Goal: Communication & Community: Participate in discussion

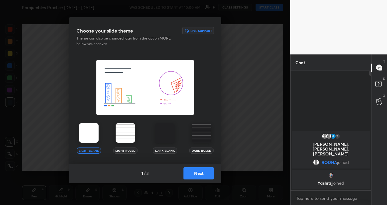
click at [92, 131] on img at bounding box center [88, 132] width 19 height 19
click at [200, 174] on button "Next" at bounding box center [198, 173] width 30 height 12
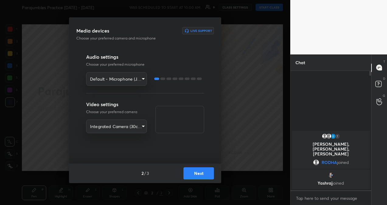
click at [199, 175] on button "Next" at bounding box center [198, 173] width 30 height 12
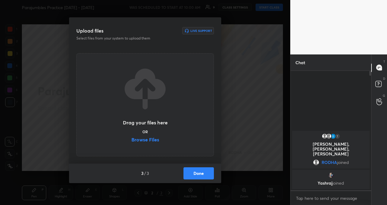
click at [152, 140] on label "Browse Files" at bounding box center [145, 140] width 28 height 6
click at [131, 140] on input "Browse Files" at bounding box center [131, 140] width 0 height 6
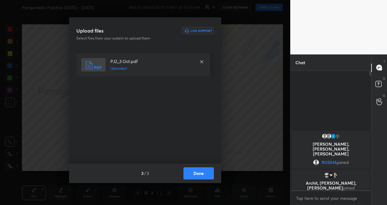
click at [198, 172] on button "Done" at bounding box center [198, 173] width 30 height 12
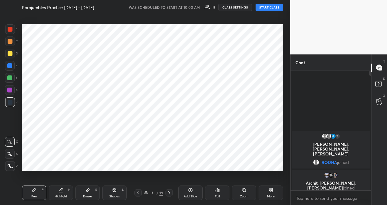
click at [264, 8] on button "START CLASS" at bounding box center [268, 7] width 27 height 7
type textarea "x"
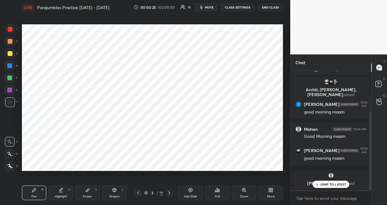
scroll to position [61, 0]
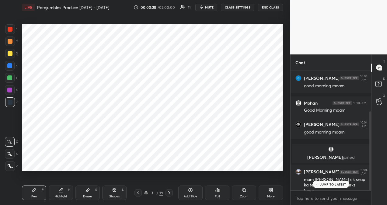
click at [323, 183] on p "JUMP TO LATEST" at bounding box center [333, 184] width 26 height 4
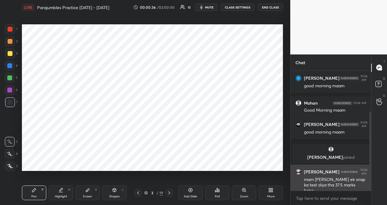
scroll to position [86, 0]
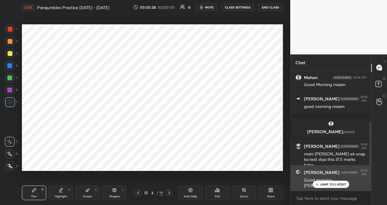
click at [325, 188] on div "[PERSON_NAME] 10:04 AM Good morning Ma'am" at bounding box center [330, 178] width 81 height 27
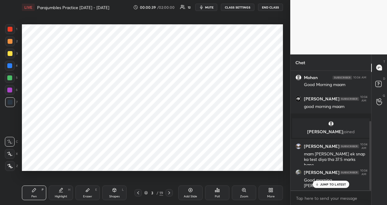
click at [331, 184] on p "JUMP TO LATEST" at bounding box center [333, 184] width 26 height 4
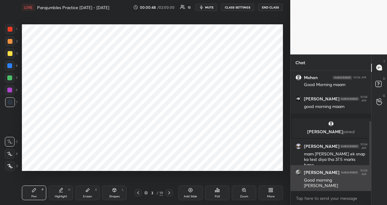
scroll to position [112, 0]
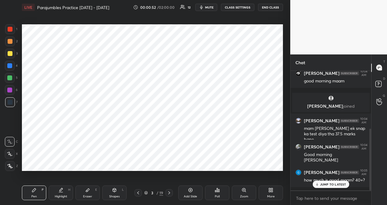
click at [335, 185] on p "JUMP TO LATEST" at bounding box center [333, 184] width 26 height 4
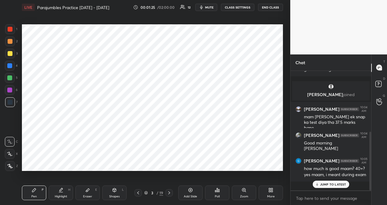
click at [335, 186] on div "JUMP TO LATEST" at bounding box center [330, 184] width 36 height 7
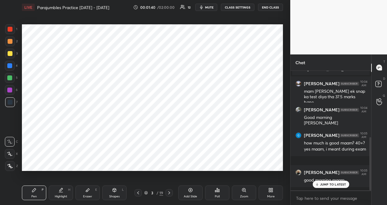
click at [325, 183] on p "JUMP TO LATEST" at bounding box center [333, 184] width 26 height 4
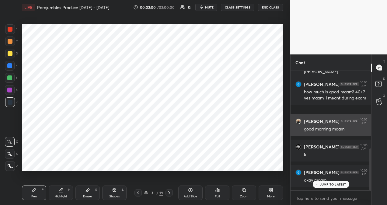
scroll to position [222, 0]
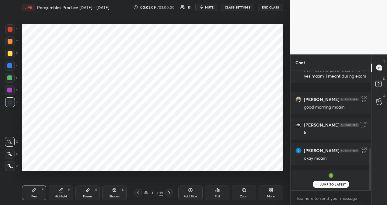
click at [336, 187] on div "JUMP TO LATEST" at bounding box center [330, 184] width 36 height 7
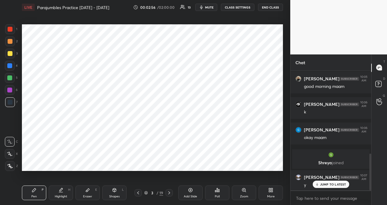
scroll to position [268, 0]
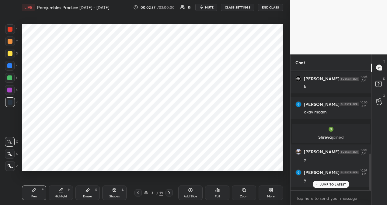
click at [327, 186] on p "JUMP TO LATEST" at bounding box center [333, 184] width 26 height 4
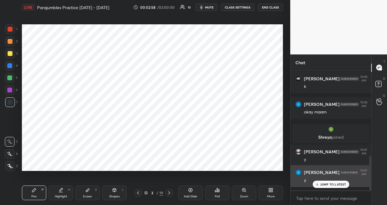
scroll to position [294, 0]
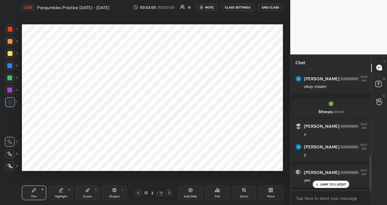
click at [343, 185] on p "JUMP TO LATEST" at bounding box center [333, 184] width 26 height 4
click at [169, 191] on icon at bounding box center [169, 192] width 5 height 5
click at [218, 192] on icon at bounding box center [217, 190] width 5 height 5
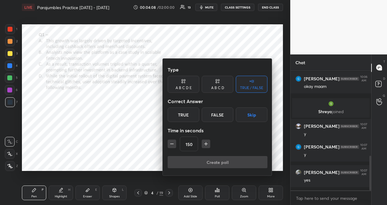
click at [187, 117] on div "True" at bounding box center [184, 114] width 32 height 15
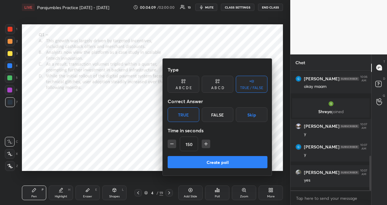
click at [171, 144] on icon "button" at bounding box center [171, 144] width 3 height 0
type input "120"
click at [197, 162] on button "Create poll" at bounding box center [218, 162] width 100 height 12
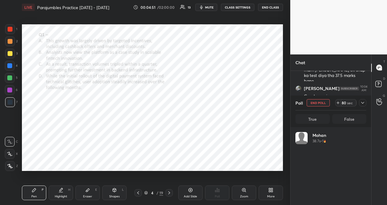
scroll to position [71, 69]
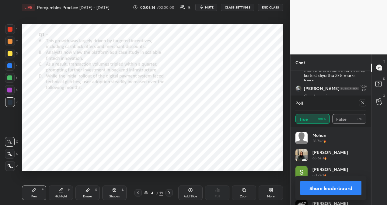
click at [365, 102] on icon at bounding box center [362, 102] width 5 height 5
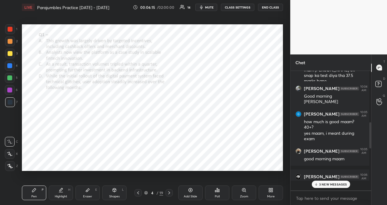
scroll to position [0, 2]
click at [341, 185] on p "4 NEW MESSAGES" at bounding box center [333, 184] width 28 height 4
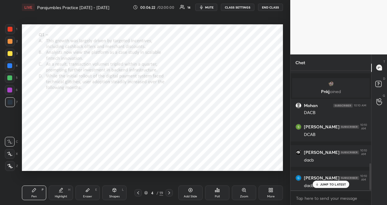
scroll to position [413, 0]
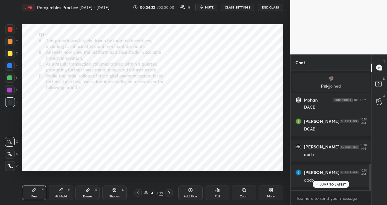
click at [336, 185] on p "JUMP TO LATEST" at bounding box center [333, 184] width 26 height 4
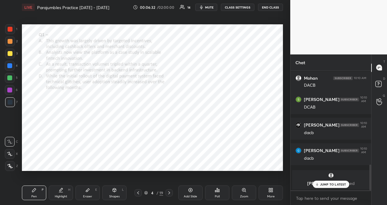
scroll to position [412, 0]
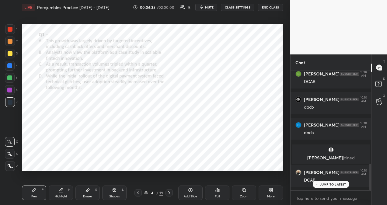
click at [10, 30] on div at bounding box center [10, 29] width 5 height 5
click at [11, 155] on icon at bounding box center [9, 154] width 5 height 4
click at [326, 184] on p "JUMP TO LATEST" at bounding box center [333, 184] width 26 height 4
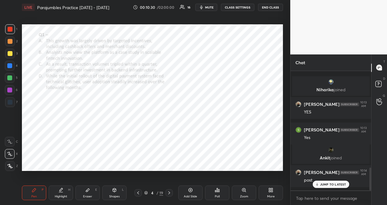
scroll to position [510, 0]
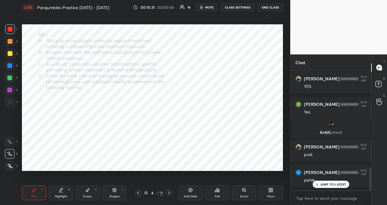
click at [336, 184] on p "JUMP TO LATEST" at bounding box center [333, 184] width 26 height 4
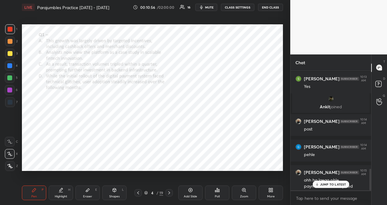
scroll to position [542, 0]
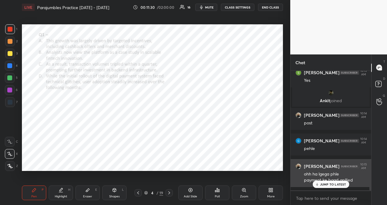
click at [325, 183] on p "JUMP TO LATEST" at bounding box center [333, 184] width 26 height 4
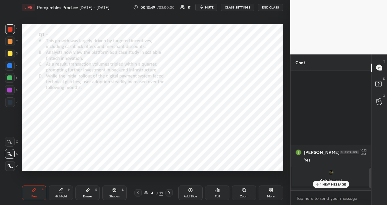
scroll to position [686, 0]
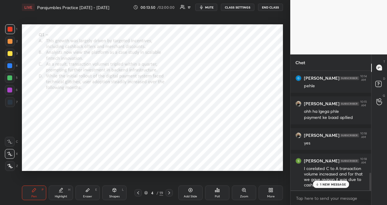
click at [336, 183] on p "1 NEW MESSAGE" at bounding box center [333, 184] width 26 height 4
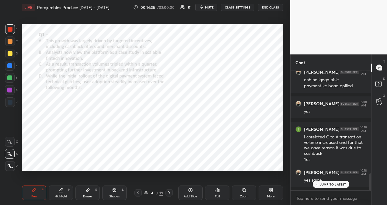
scroll to position [738, 0]
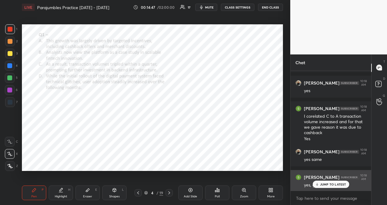
click at [338, 183] on p "JUMP TO LATEST" at bounding box center [333, 184] width 26 height 4
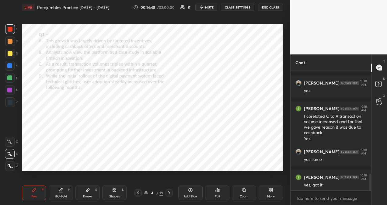
click at [171, 193] on icon at bounding box center [169, 192] width 5 height 5
click at [215, 193] on div "Poll" at bounding box center [217, 193] width 24 height 15
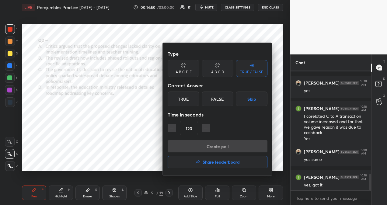
click at [192, 100] on div "True" at bounding box center [184, 99] width 32 height 15
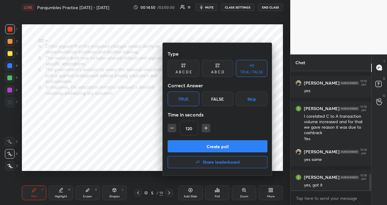
click at [202, 148] on button "Create poll" at bounding box center [218, 146] width 100 height 12
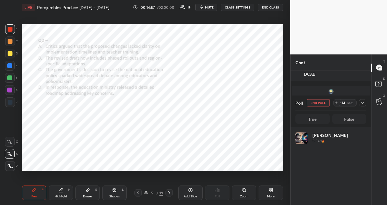
scroll to position [71, 69]
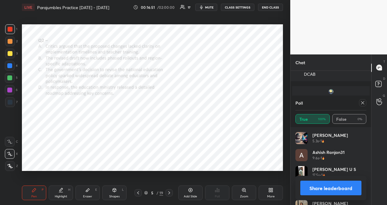
click at [363, 104] on icon at bounding box center [362, 102] width 5 height 5
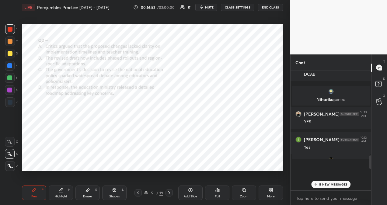
scroll to position [127, 77]
click at [326, 184] on p "12 NEW MESSAGES" at bounding box center [332, 184] width 29 height 4
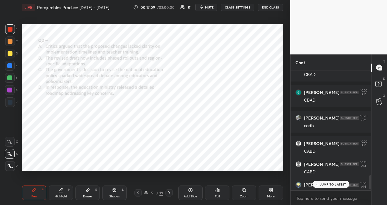
scroll to position [879, 0]
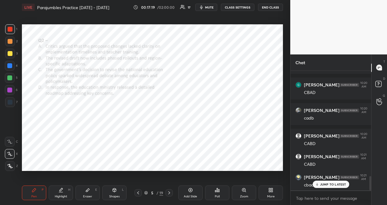
click at [335, 185] on p "JUMP TO LATEST" at bounding box center [333, 184] width 26 height 4
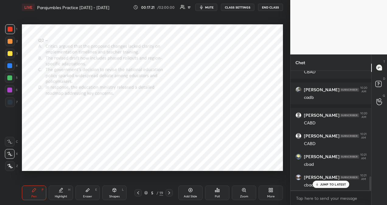
click at [334, 185] on p "JUMP TO LATEST" at bounding box center [333, 184] width 26 height 4
click at [335, 184] on p "JUMP TO LATEST" at bounding box center [333, 184] width 26 height 4
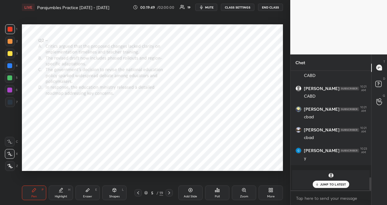
scroll to position [973, 0]
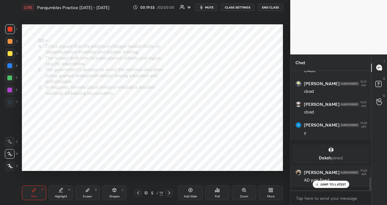
click at [327, 184] on p "JUMP TO LATEST" at bounding box center [333, 184] width 26 height 4
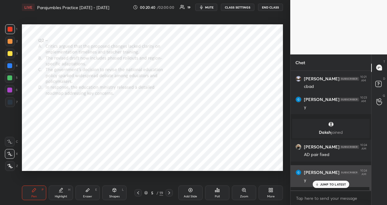
click at [324, 185] on p "JUMP TO LATEST" at bounding box center [333, 184] width 26 height 4
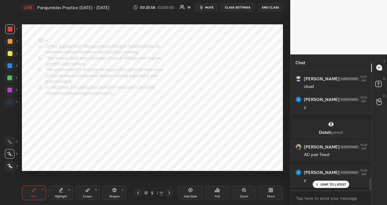
scroll to position [1035, 0]
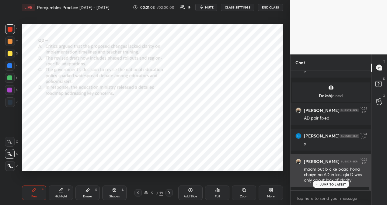
click at [330, 182] on p "JUMP TO LATEST" at bounding box center [333, 184] width 26 height 4
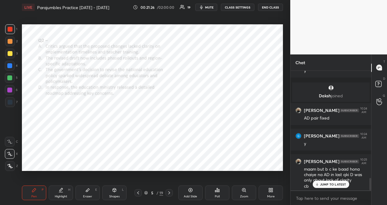
scroll to position [1041, 0]
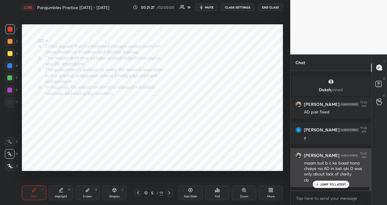
click at [332, 184] on p "JUMP TO LATEST" at bounding box center [333, 184] width 26 height 4
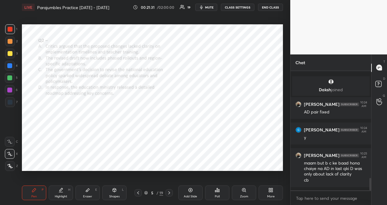
scroll to position [1047, 0]
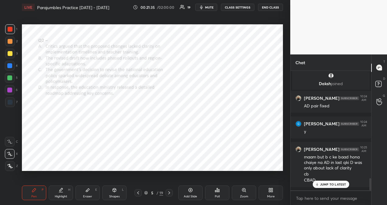
click at [334, 185] on p "JUMP TO LATEST" at bounding box center [333, 184] width 26 height 4
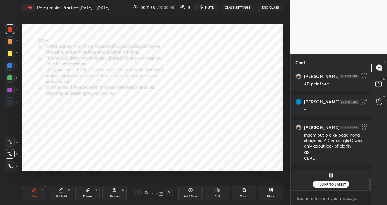
click at [320, 182] on div "JUMP TO LATEST" at bounding box center [330, 184] width 36 height 7
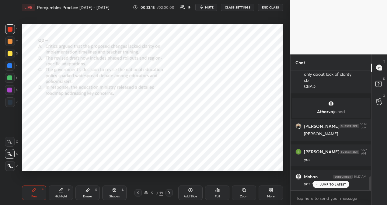
scroll to position [925, 0]
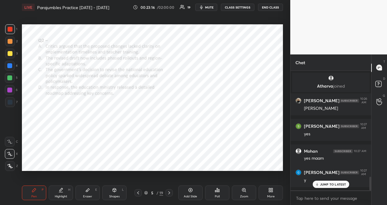
click at [170, 193] on icon at bounding box center [169, 192] width 5 height 5
click at [214, 192] on div "Poll" at bounding box center [217, 193] width 24 height 15
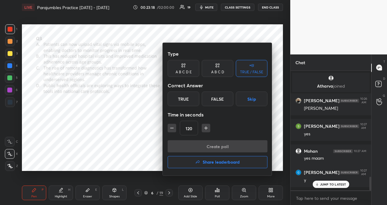
click at [190, 102] on div "True" at bounding box center [184, 99] width 32 height 15
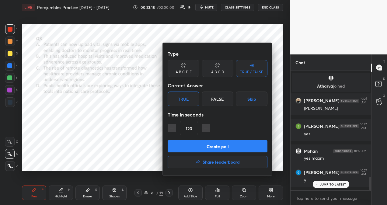
click at [203, 148] on button "Create poll" at bounding box center [218, 146] width 100 height 12
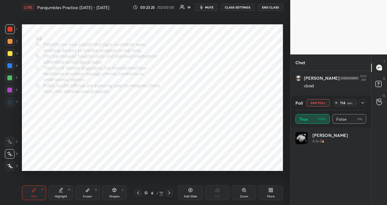
scroll to position [71, 69]
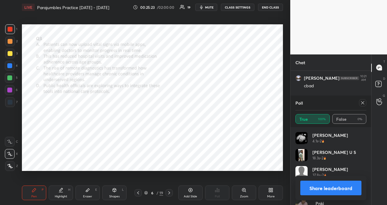
click at [362, 105] on icon at bounding box center [362, 102] width 5 height 5
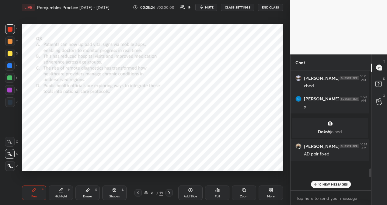
scroll to position [130, 77]
click at [329, 184] on p "10 NEW MESSAGES" at bounding box center [333, 184] width 30 height 4
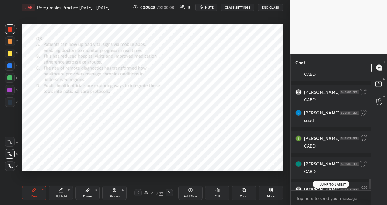
scroll to position [1177, 0]
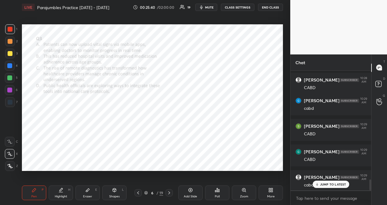
click at [336, 182] on p "JUMP TO LATEST" at bounding box center [333, 184] width 26 height 4
click at [339, 184] on p "JUMP TO LATEST" at bounding box center [333, 184] width 26 height 4
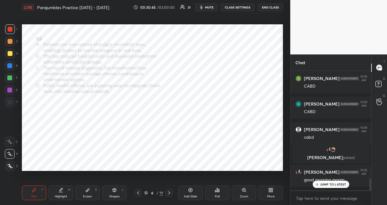
scroll to position [1069, 0]
click at [335, 184] on p "JUMP TO LATEST" at bounding box center [333, 184] width 26 height 4
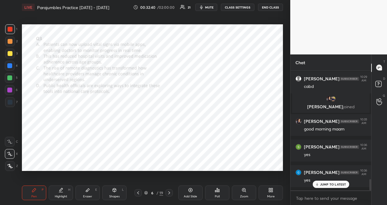
scroll to position [1140, 0]
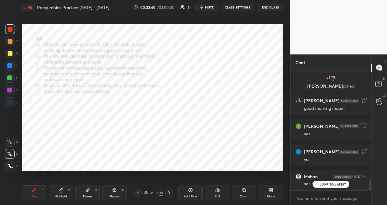
click at [169, 193] on icon at bounding box center [169, 192] width 2 height 3
click at [219, 193] on div "Poll" at bounding box center [217, 193] width 24 height 15
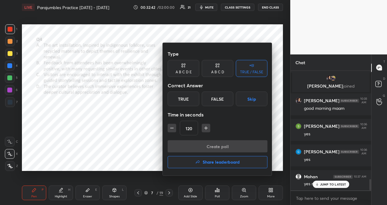
click at [193, 100] on div "True" at bounding box center [184, 99] width 32 height 15
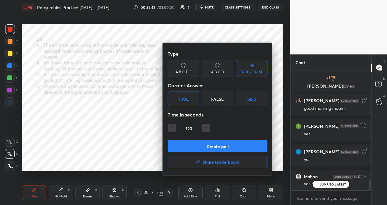
click at [202, 148] on button "Create poll" at bounding box center [218, 146] width 100 height 12
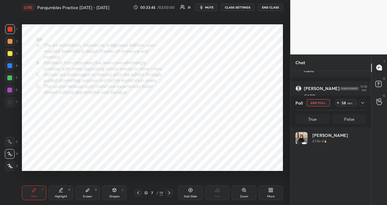
scroll to position [71, 69]
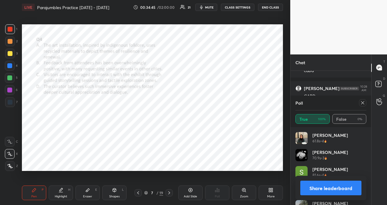
click at [362, 102] on icon at bounding box center [362, 102] width 3 height 3
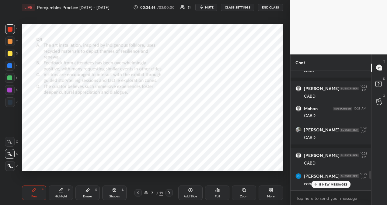
scroll to position [133, 79]
click at [335, 185] on p "11 NEW MESSAGES" at bounding box center [332, 184] width 29 height 4
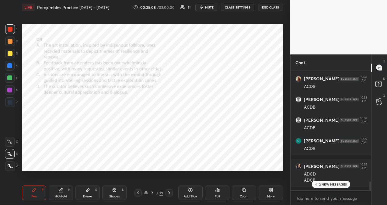
scroll to position [1490, 0]
click at [339, 184] on p "2 NEW MESSAGES" at bounding box center [333, 184] width 28 height 4
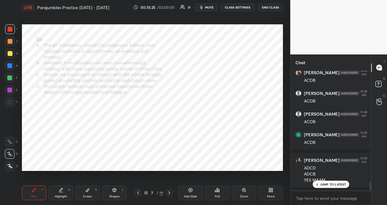
click at [343, 184] on p "JUMP TO LATEST" at bounding box center [333, 184] width 26 height 4
click at [325, 185] on p "JUMP TO LATEST" at bounding box center [333, 184] width 26 height 4
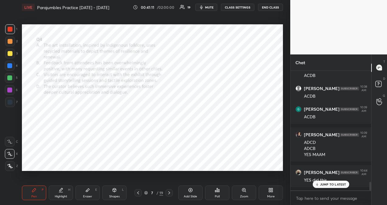
scroll to position [1547, 0]
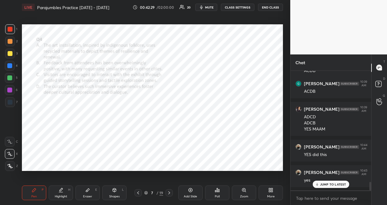
click at [336, 185] on p "JUMP TO LATEST" at bounding box center [333, 184] width 26 height 4
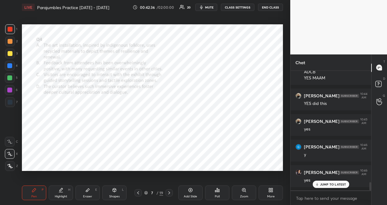
click at [332, 182] on p "JUMP TO LATEST" at bounding box center [333, 184] width 26 height 4
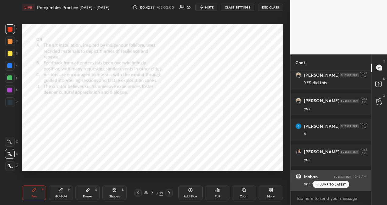
click at [331, 186] on p "JUMP TO LATEST" at bounding box center [333, 184] width 26 height 4
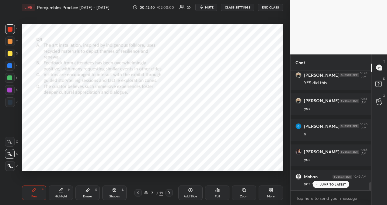
scroll to position [1644, 0]
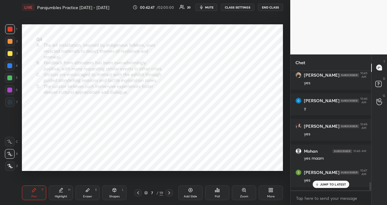
click at [170, 193] on icon at bounding box center [169, 192] width 5 height 5
click at [213, 192] on div "Poll" at bounding box center [217, 193] width 24 height 15
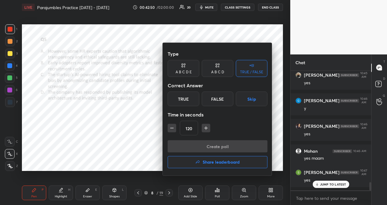
click at [186, 102] on div "True" at bounding box center [184, 99] width 32 height 15
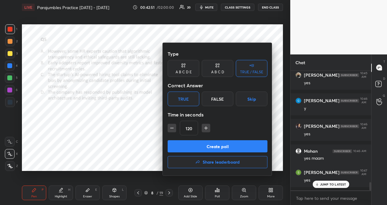
click at [201, 148] on button "Create poll" at bounding box center [218, 146] width 100 height 12
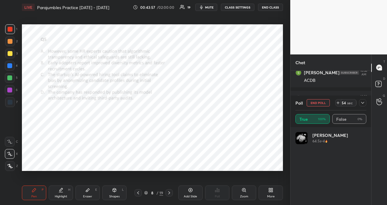
scroll to position [71, 69]
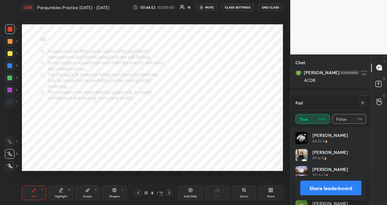
click at [363, 103] on icon at bounding box center [362, 102] width 5 height 5
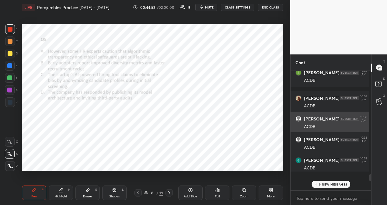
scroll to position [1, 2]
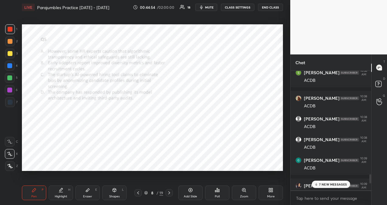
click at [214, 9] on span "mute" at bounding box center [209, 7] width 9 height 4
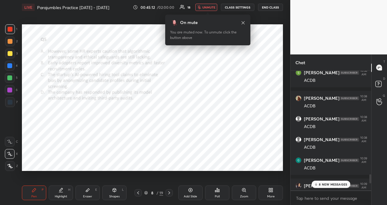
click at [214, 7] on span "unmute" at bounding box center [208, 7] width 13 height 4
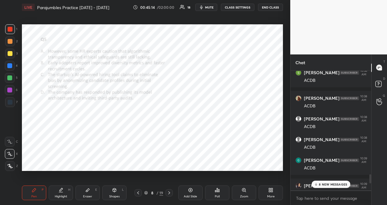
click at [325, 185] on p "8 NEW MESSAGES" at bounding box center [333, 184] width 28 height 4
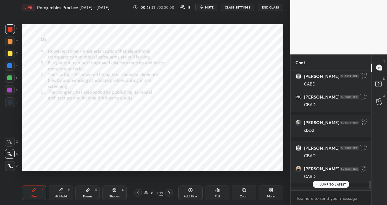
scroll to position [1644, 0]
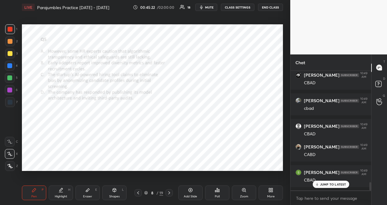
click at [333, 185] on p "JUMP TO LATEST" at bounding box center [333, 184] width 26 height 4
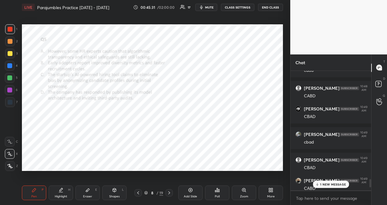
scroll to position [1665, 0]
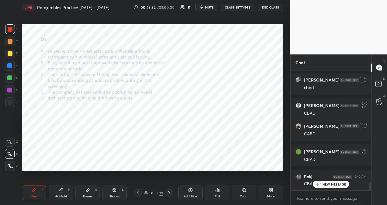
click at [335, 183] on p "1 NEW MESSAGE" at bounding box center [333, 184] width 26 height 4
click at [204, 7] on icon "button" at bounding box center [201, 7] width 5 height 5
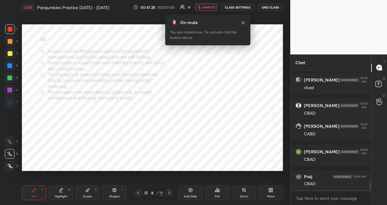
click at [205, 7] on span "unmute" at bounding box center [208, 7] width 13 height 4
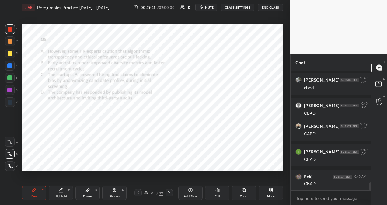
click at [213, 9] on button "mute" at bounding box center [206, 7] width 22 height 7
click at [213, 9] on button "unmute" at bounding box center [206, 7] width 22 height 7
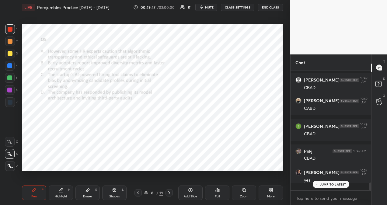
scroll to position [133, 79]
type textarea "x"
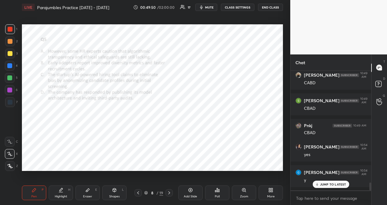
click at [330, 184] on p "JUMP TO LATEST" at bounding box center [333, 184] width 26 height 4
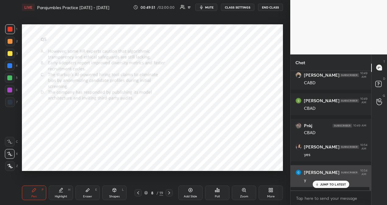
scroll to position [1741, 0]
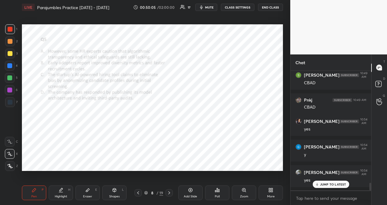
click at [171, 192] on icon at bounding box center [169, 192] width 5 height 5
click at [218, 193] on div "Poll" at bounding box center [217, 193] width 24 height 15
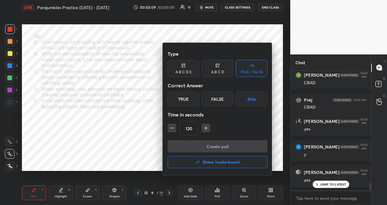
click at [204, 128] on icon "button" at bounding box center [206, 128] width 6 height 6
type input "150"
click at [184, 100] on div "True" at bounding box center [184, 99] width 32 height 15
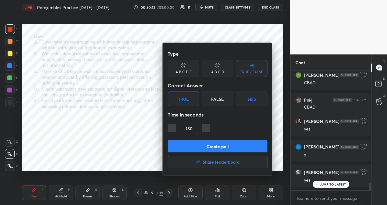
click at [203, 145] on button "Create poll" at bounding box center [218, 146] width 100 height 12
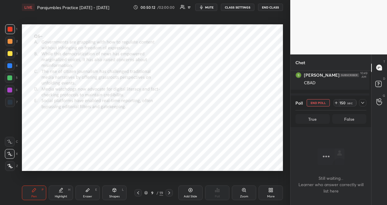
scroll to position [101, 79]
click at [209, 7] on span "mute" at bounding box center [209, 7] width 9 height 4
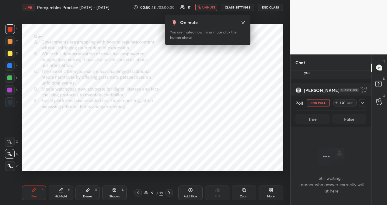
click at [209, 7] on span "unmute" at bounding box center [208, 7] width 13 height 4
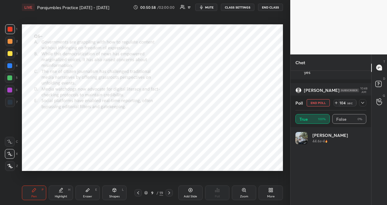
scroll to position [71, 69]
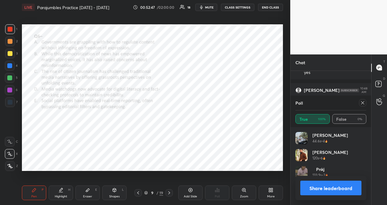
click at [362, 102] on icon at bounding box center [362, 102] width 5 height 5
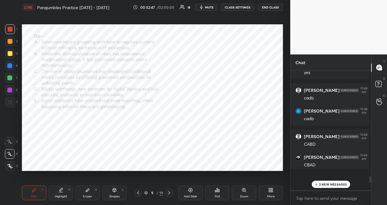
scroll to position [0, 2]
click at [338, 181] on div "4 NEW MESSAGES" at bounding box center [330, 184] width 39 height 7
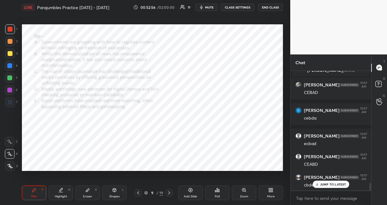
scroll to position [1777, 0]
click at [331, 183] on p "JUMP TO LATEST" at bounding box center [333, 184] width 26 height 4
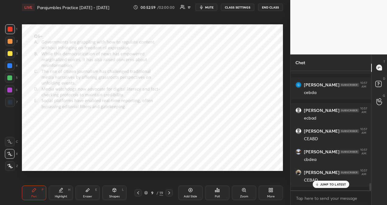
click at [331, 183] on p "JUMP TO LATEST" at bounding box center [333, 184] width 26 height 4
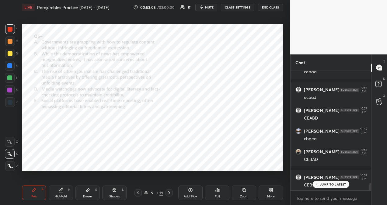
click at [330, 184] on p "JUMP TO LATEST" at bounding box center [333, 184] width 26 height 4
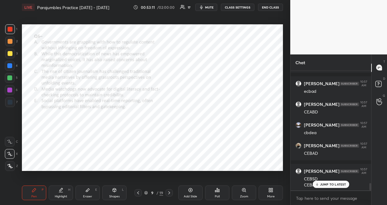
click at [330, 185] on p "JUMP TO LATEST" at bounding box center [333, 184] width 26 height 4
click at [329, 184] on p "JUMP TO LATEST" at bounding box center [333, 184] width 26 height 4
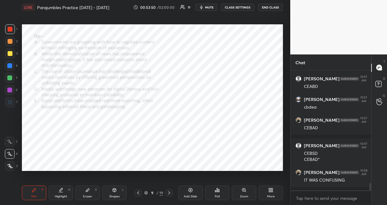
scroll to position [1881, 0]
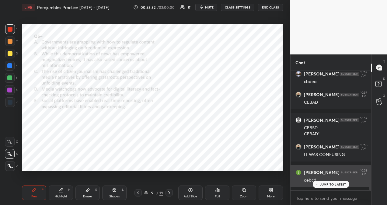
click at [326, 184] on p "JUMP TO LATEST" at bounding box center [333, 184] width 26 height 4
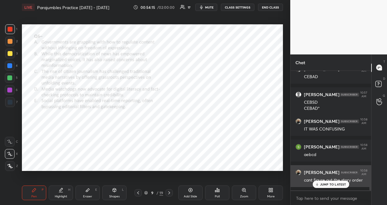
click at [342, 182] on p "JUMP TO LATEST" at bounding box center [333, 184] width 26 height 4
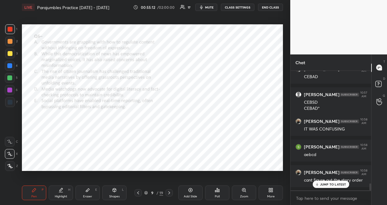
scroll to position [1932, 0]
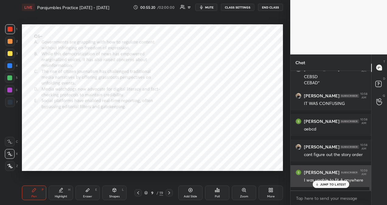
click at [326, 184] on p "JUMP TO LATEST" at bounding box center [333, 184] width 26 height 4
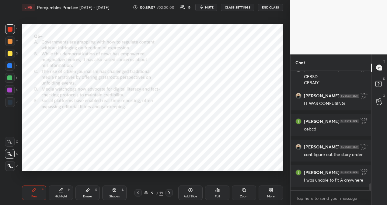
scroll to position [1954, 0]
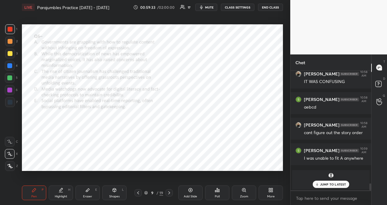
click at [329, 186] on p "JUMP TO LATEST" at bounding box center [333, 184] width 26 height 4
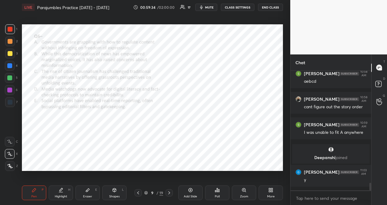
scroll to position [1789, 0]
click at [190, 193] on div "Add Slide" at bounding box center [190, 193] width 24 height 15
click at [139, 195] on icon at bounding box center [137, 192] width 5 height 5
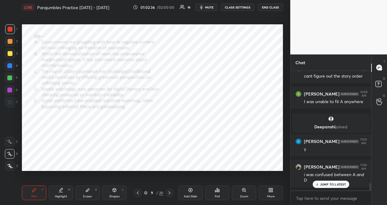
click at [339, 184] on p "JUMP TO LATEST" at bounding box center [333, 184] width 26 height 4
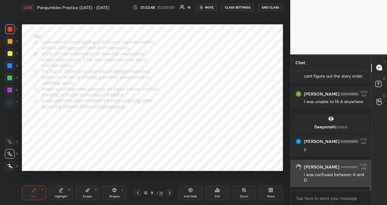
scroll to position [1845, 0]
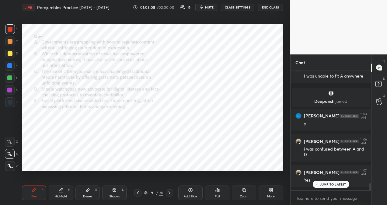
click at [323, 186] on div "JUMP TO LATEST" at bounding box center [330, 184] width 36 height 7
click at [333, 183] on p "JUMP TO LATEST" at bounding box center [333, 184] width 26 height 4
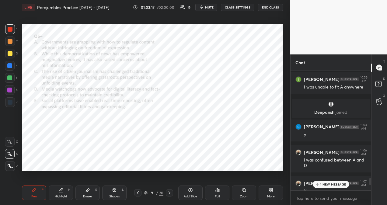
scroll to position [1934, 0]
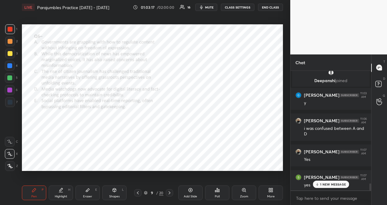
click at [336, 184] on p "1 NEW MESSAGE" at bounding box center [333, 184] width 26 height 4
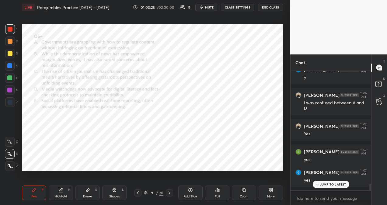
scroll to position [1985, 0]
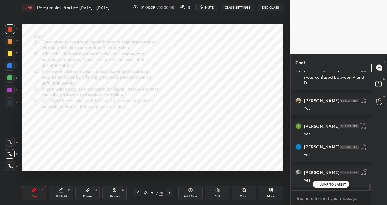
click at [170, 194] on icon at bounding box center [169, 192] width 5 height 5
click at [216, 195] on div "Poll" at bounding box center [217, 196] width 5 height 3
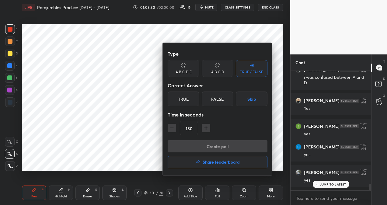
click at [132, 158] on div at bounding box center [193, 102] width 387 height 205
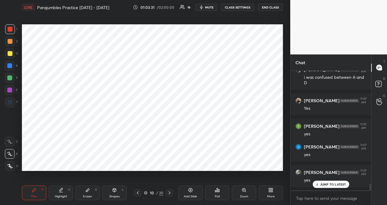
click at [170, 193] on icon at bounding box center [169, 192] width 5 height 5
click at [219, 192] on icon at bounding box center [218, 190] width 1 height 3
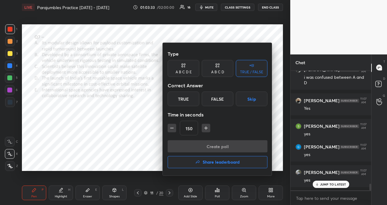
click at [184, 98] on div "True" at bounding box center [184, 99] width 32 height 15
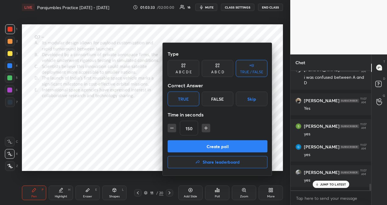
click at [205, 148] on button "Create poll" at bounding box center [218, 146] width 100 height 12
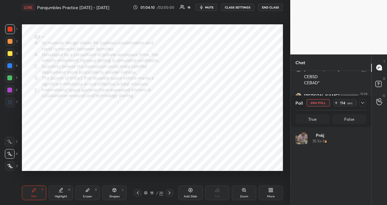
scroll to position [71, 69]
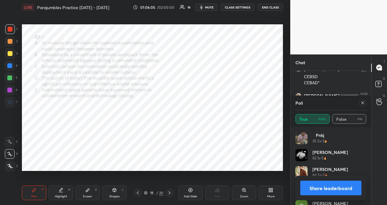
click at [364, 104] on icon at bounding box center [362, 102] width 3 height 3
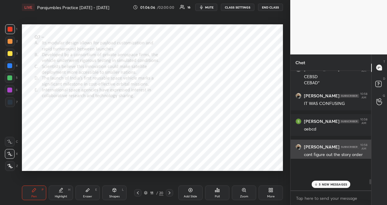
scroll to position [116, 77]
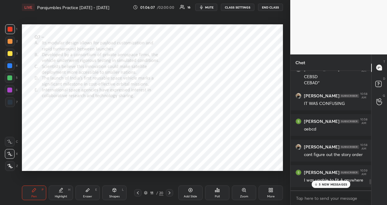
click at [325, 184] on p "5 NEW MESSAGES" at bounding box center [333, 184] width 28 height 4
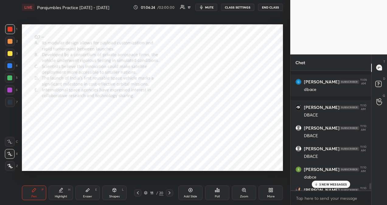
scroll to position [2113, 0]
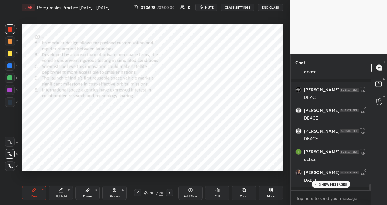
click at [336, 184] on p "3 NEW MESSAGES" at bounding box center [333, 184] width 28 height 4
click at [336, 186] on p "JUMP TO LATEST" at bounding box center [333, 184] width 26 height 4
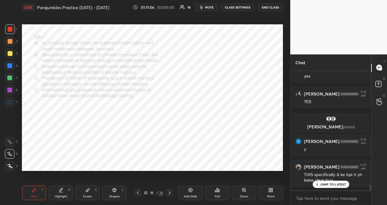
scroll to position [2248, 0]
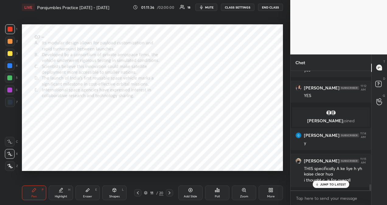
click at [339, 184] on p "JUMP TO LATEST" at bounding box center [333, 184] width 26 height 4
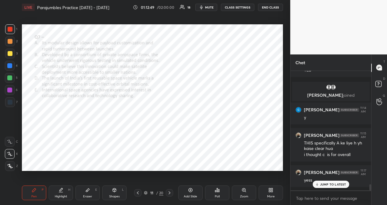
click at [326, 184] on p "JUMP TO LATEST" at bounding box center [333, 184] width 26 height 4
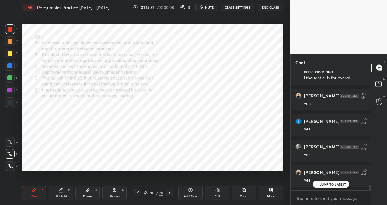
scroll to position [2376, 0]
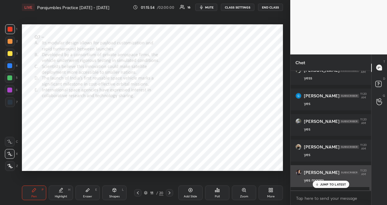
click at [330, 186] on p "JUMP TO LATEST" at bounding box center [333, 184] width 26 height 4
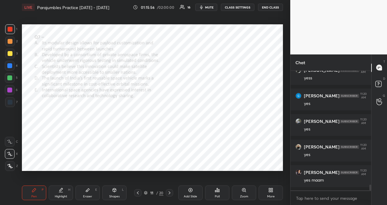
scroll to position [2397, 0]
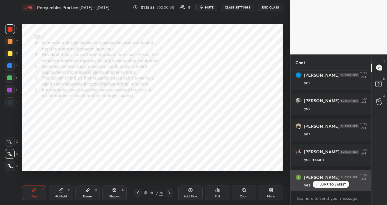
click at [331, 185] on p "JUMP TO LATEST" at bounding box center [333, 184] width 26 height 4
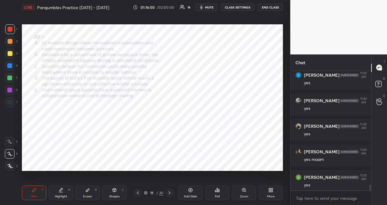
scroll to position [2422, 0]
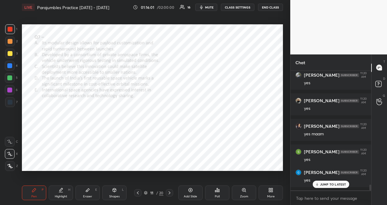
click at [169, 194] on icon at bounding box center [169, 192] width 5 height 5
click at [216, 193] on div "Poll" at bounding box center [217, 193] width 24 height 15
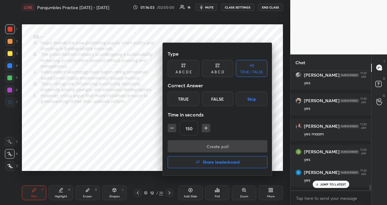
click at [188, 103] on div "True" at bounding box center [184, 99] width 32 height 15
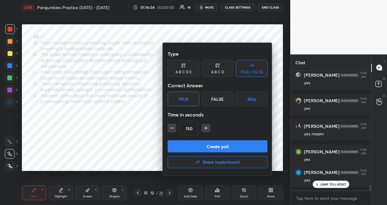
click at [215, 148] on button "Create poll" at bounding box center [218, 146] width 100 height 12
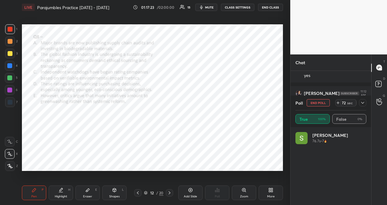
scroll to position [71, 69]
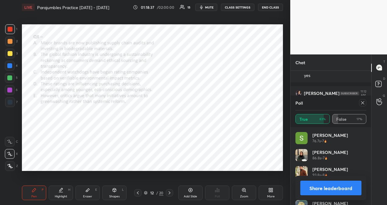
click at [364, 102] on icon at bounding box center [362, 102] width 5 height 5
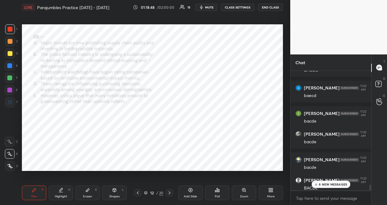
scroll to position [2374, 0]
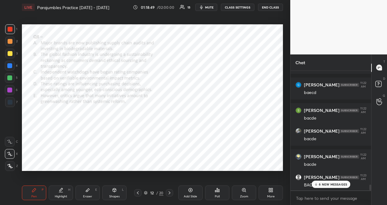
click at [335, 181] on div "BACDE" at bounding box center [335, 184] width 62 height 7
click at [336, 184] on p "6 NEW MESSAGES" at bounding box center [333, 184] width 28 height 4
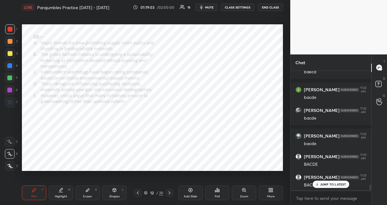
click at [328, 186] on div "JUMP TO LATEST" at bounding box center [330, 184] width 36 height 7
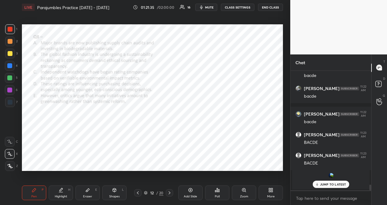
click at [321, 183] on p "JUMP TO LATEST" at bounding box center [333, 184] width 26 height 4
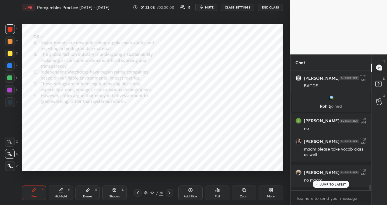
scroll to position [2393, 0]
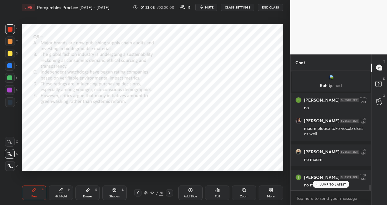
click at [333, 185] on p "JUMP TO LATEST" at bounding box center [333, 184] width 26 height 4
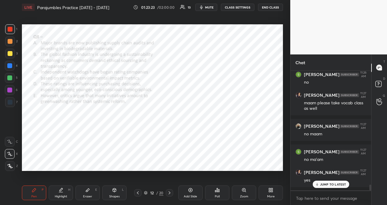
click at [333, 185] on p "JUMP TO LATEST" at bounding box center [333, 184] width 26 height 4
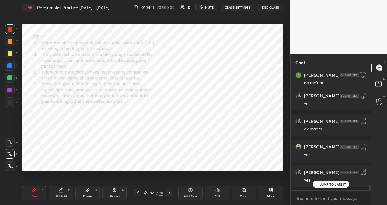
scroll to position [2521, 0]
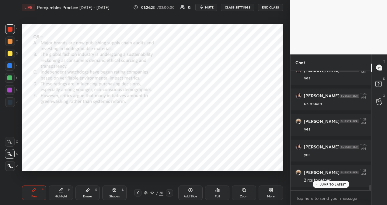
click at [338, 184] on p "JUMP TO LATEST" at bounding box center [333, 184] width 26 height 4
click at [325, 185] on p "JUMP TO LATEST" at bounding box center [333, 184] width 26 height 4
click at [339, 184] on p "JUMP TO LATEST" at bounding box center [333, 184] width 26 height 4
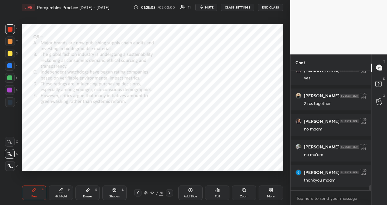
scroll to position [2623, 0]
click at [335, 186] on div "JUMP TO LATEST" at bounding box center [330, 184] width 36 height 7
click at [266, 8] on button "END CLASS" at bounding box center [270, 7] width 25 height 7
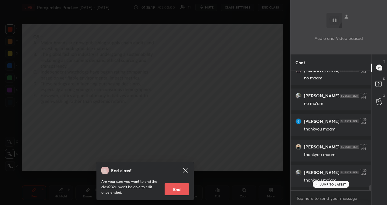
click at [176, 190] on button "End" at bounding box center [177, 189] width 24 height 12
type textarea "x"
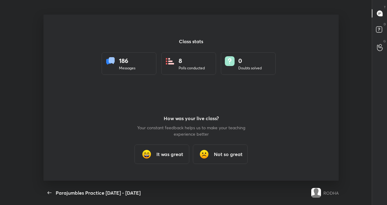
scroll to position [0, 0]
